Goal: Task Accomplishment & Management: Complete application form

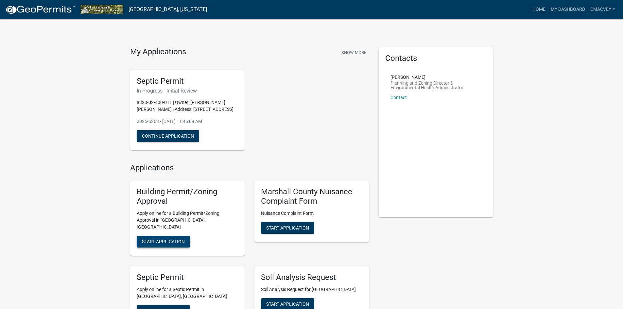
click at [177, 239] on span "Start Application" at bounding box center [163, 241] width 43 height 5
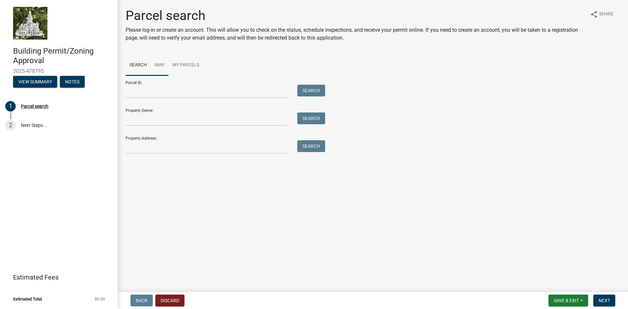
click at [157, 62] on link "Map" at bounding box center [160, 65] width 18 height 21
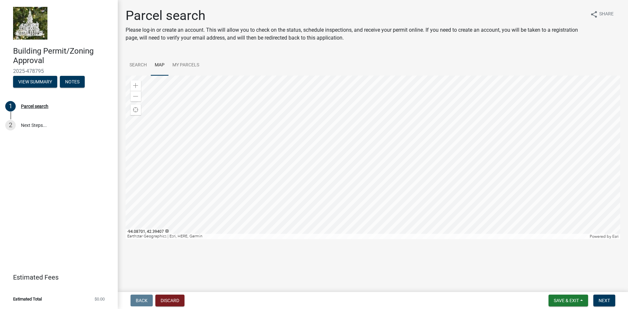
click at [133, 54] on div "Parcel search Please log-in or create an account. This will allow you to check …" at bounding box center [373, 126] width 505 height 237
click at [137, 63] on link "Search" at bounding box center [138, 65] width 25 height 21
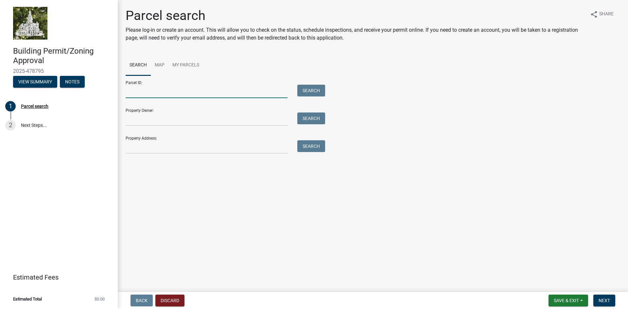
click at [151, 91] on input "Parcel ID:" at bounding box center [207, 91] width 162 height 13
click at [157, 148] on input "Property Address:" at bounding box center [207, 146] width 162 height 13
type input "1449 [GEOGRAPHIC_DATA]"
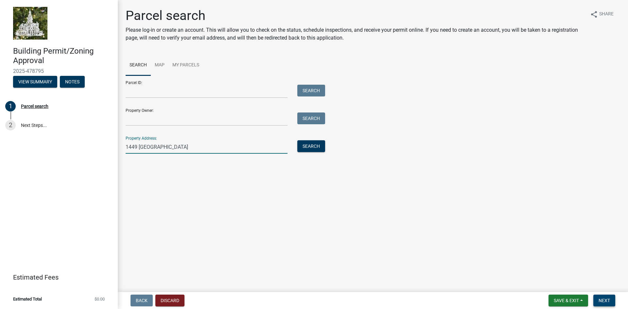
click at [610, 302] on span "Next" at bounding box center [604, 300] width 11 height 5
drag, startPoint x: 145, startPoint y: 164, endPoint x: 262, endPoint y: 161, distance: 116.9
click at [168, 163] on span "Getting Parcel Geometry" at bounding box center [154, 163] width 57 height 6
click at [316, 147] on button "Search" at bounding box center [311, 146] width 28 height 12
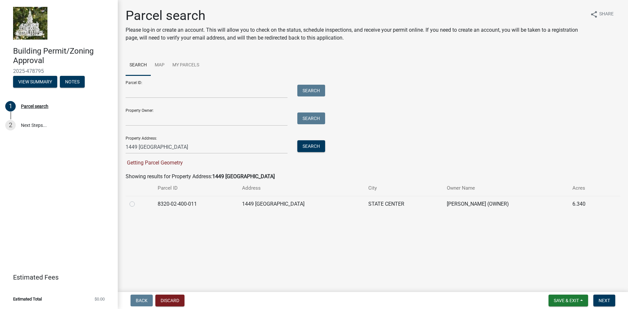
click at [134, 204] on div at bounding box center [140, 204] width 20 height 8
click at [137, 200] on label at bounding box center [137, 200] width 0 height 0
click at [137, 204] on input "radio" at bounding box center [139, 202] width 4 height 4
radio input "true"
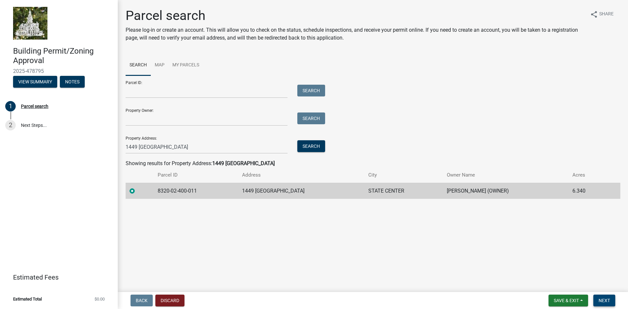
click at [613, 298] on button "Next" at bounding box center [605, 301] width 22 height 12
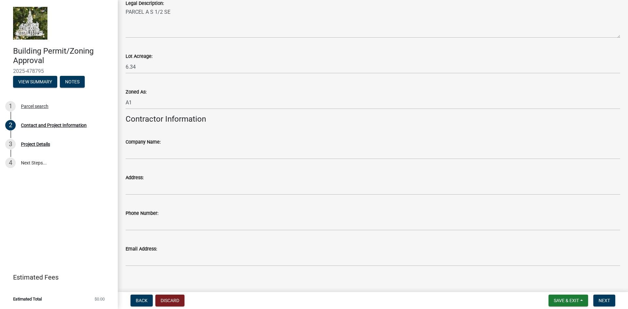
scroll to position [549, 0]
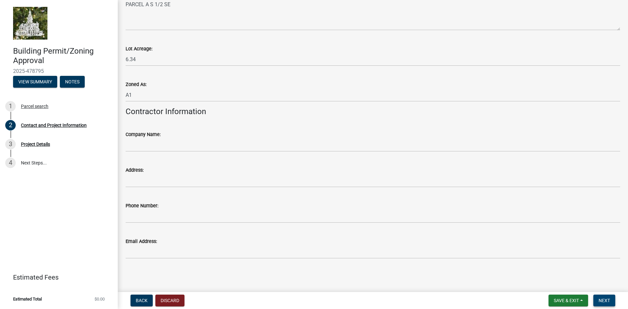
click at [610, 300] on span "Next" at bounding box center [604, 300] width 11 height 5
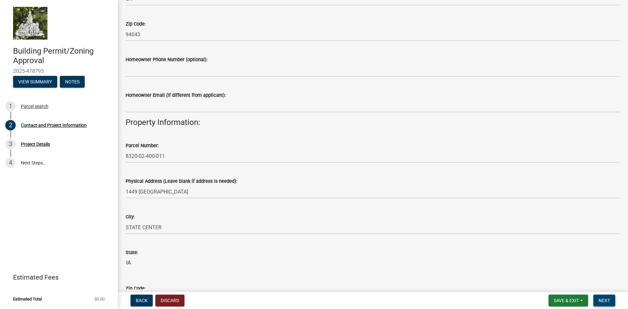
scroll to position [431, 0]
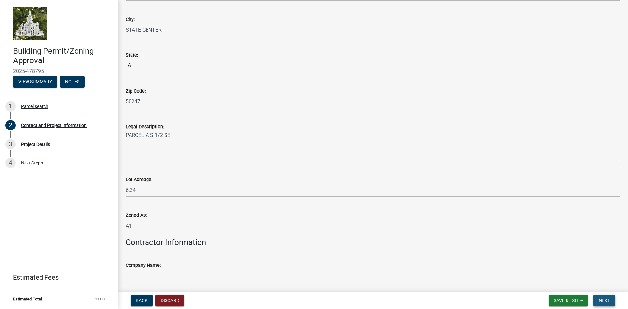
click at [596, 299] on button "Next" at bounding box center [605, 301] width 22 height 12
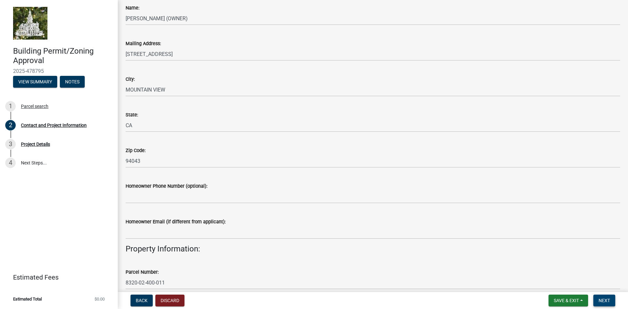
scroll to position [0, 0]
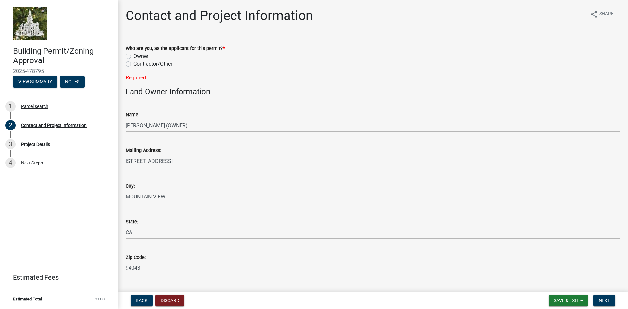
click at [134, 55] on label "Owner" at bounding box center [141, 56] width 15 height 8
click at [134, 55] on input "Owner" at bounding box center [136, 54] width 4 height 4
radio input "true"
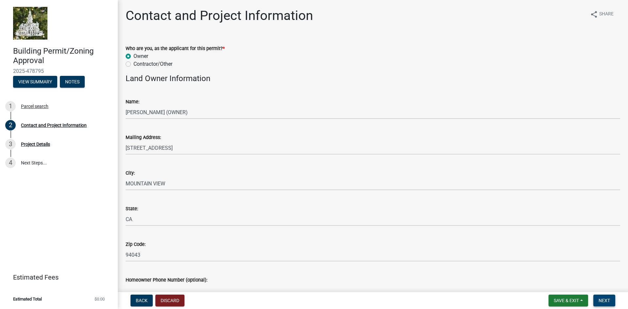
click at [606, 299] on span "Next" at bounding box center [604, 300] width 11 height 5
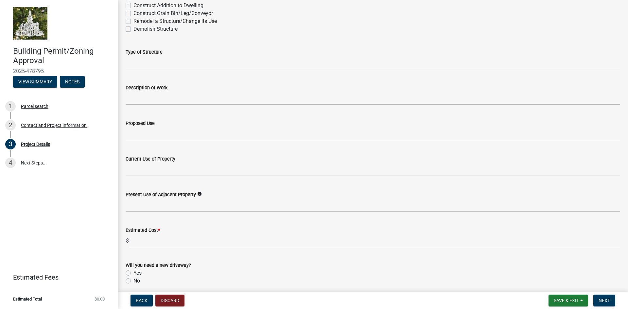
scroll to position [3, 0]
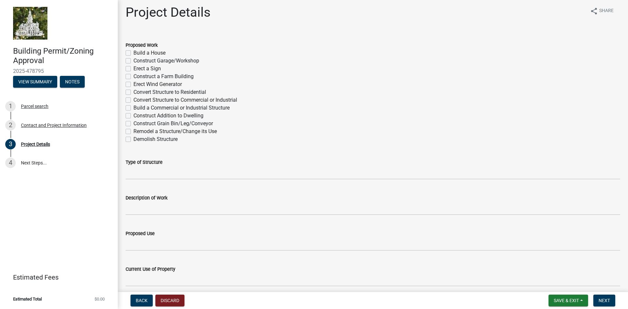
click at [134, 137] on label "Demolish Structure" at bounding box center [156, 139] width 44 height 8
click at [134, 137] on input "Demolish Structure" at bounding box center [136, 137] width 4 height 4
checkbox input "true"
checkbox input "false"
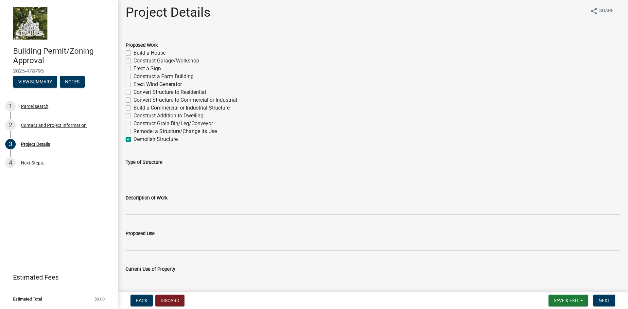
checkbox input "false"
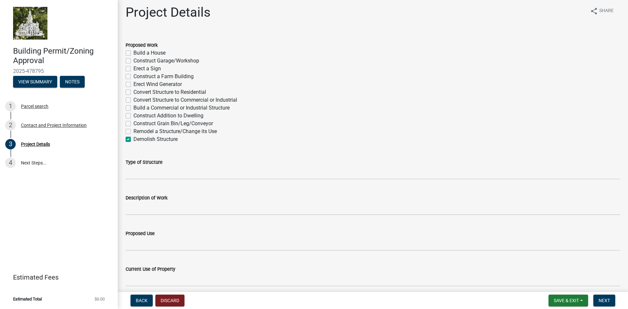
checkbox input "false"
checkbox input "true"
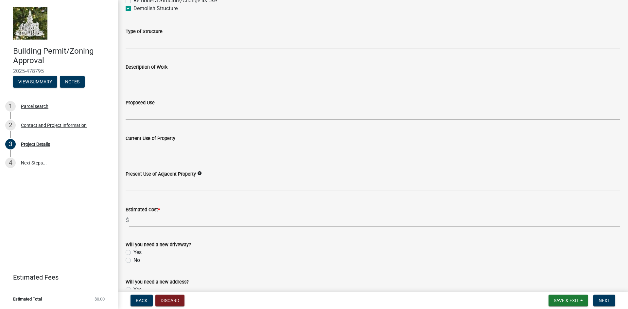
scroll to position [178, 0]
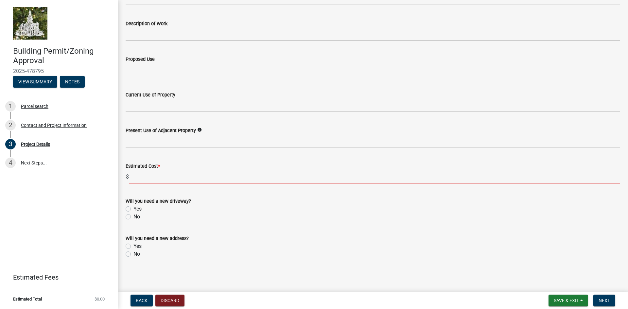
click at [165, 180] on input "text" at bounding box center [375, 176] width 492 height 13
type input "1"
